Goal: Find specific page/section: Find specific page/section

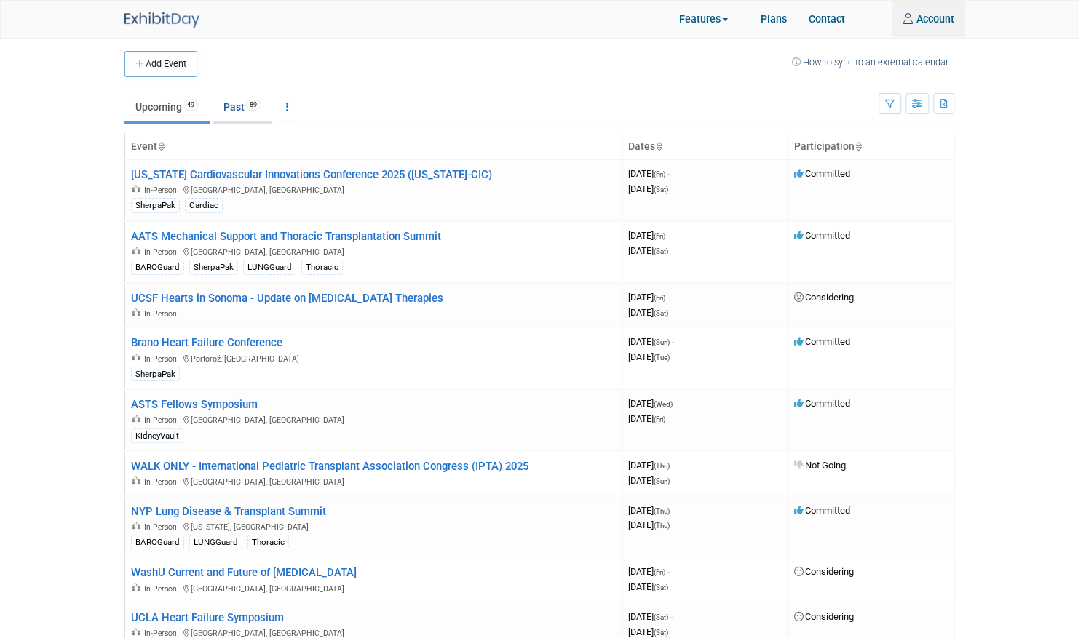
type input "[EMAIL_ADDRESS][DOMAIN_NAME]"
click at [237, 106] on link "Past 89" at bounding box center [242, 107] width 60 height 28
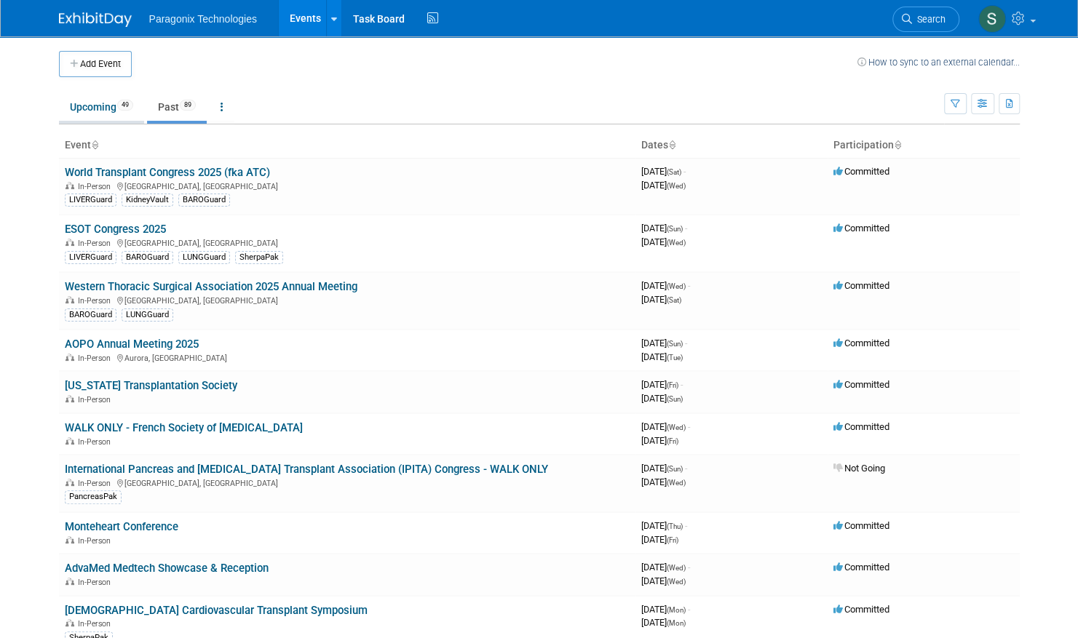
click at [104, 120] on li "Upcoming 49" at bounding box center [101, 108] width 85 height 31
click at [90, 105] on link "Upcoming 49" at bounding box center [101, 107] width 85 height 28
